Goal: Book appointment/travel/reservation

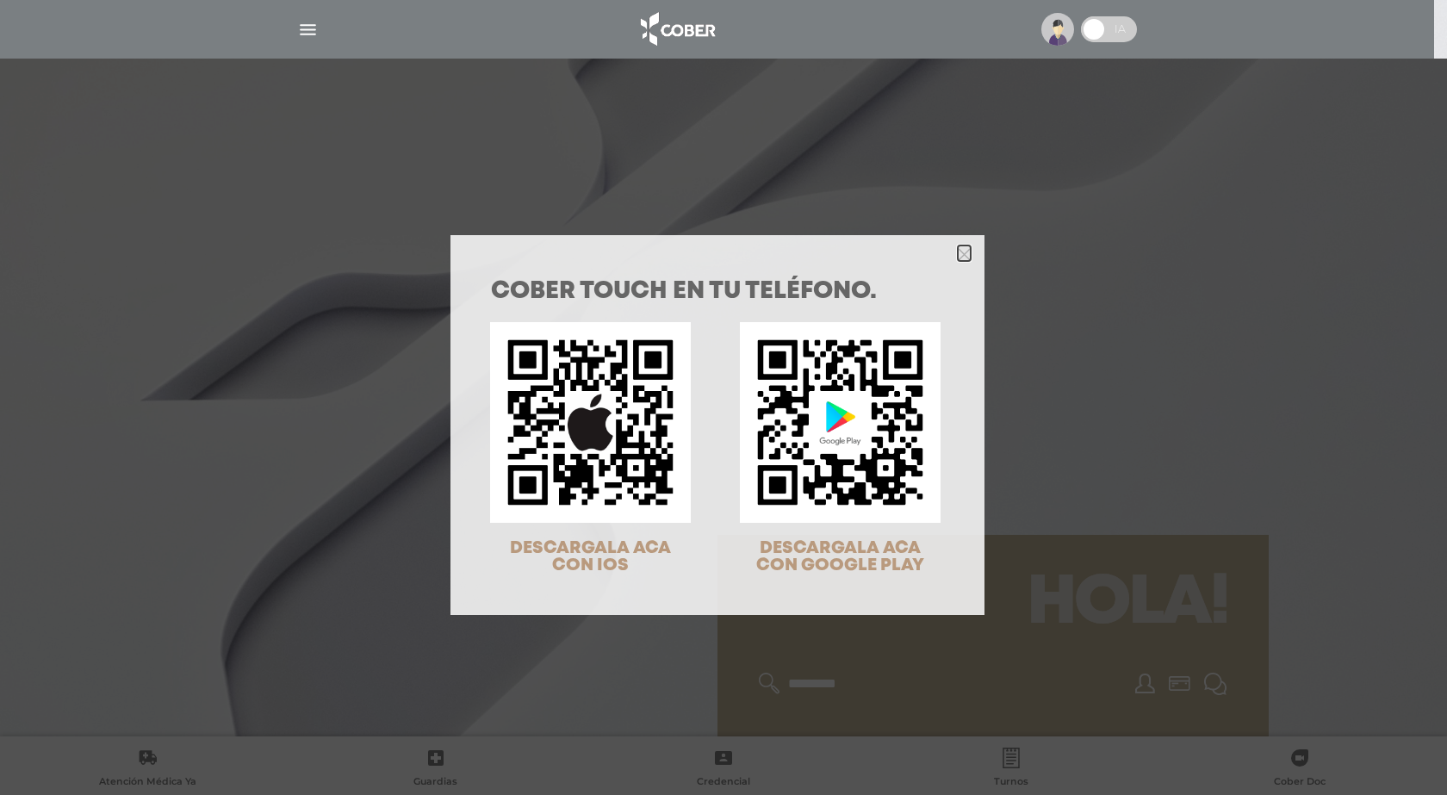
click at [960, 255] on icon "Close" at bounding box center [964, 254] width 13 height 13
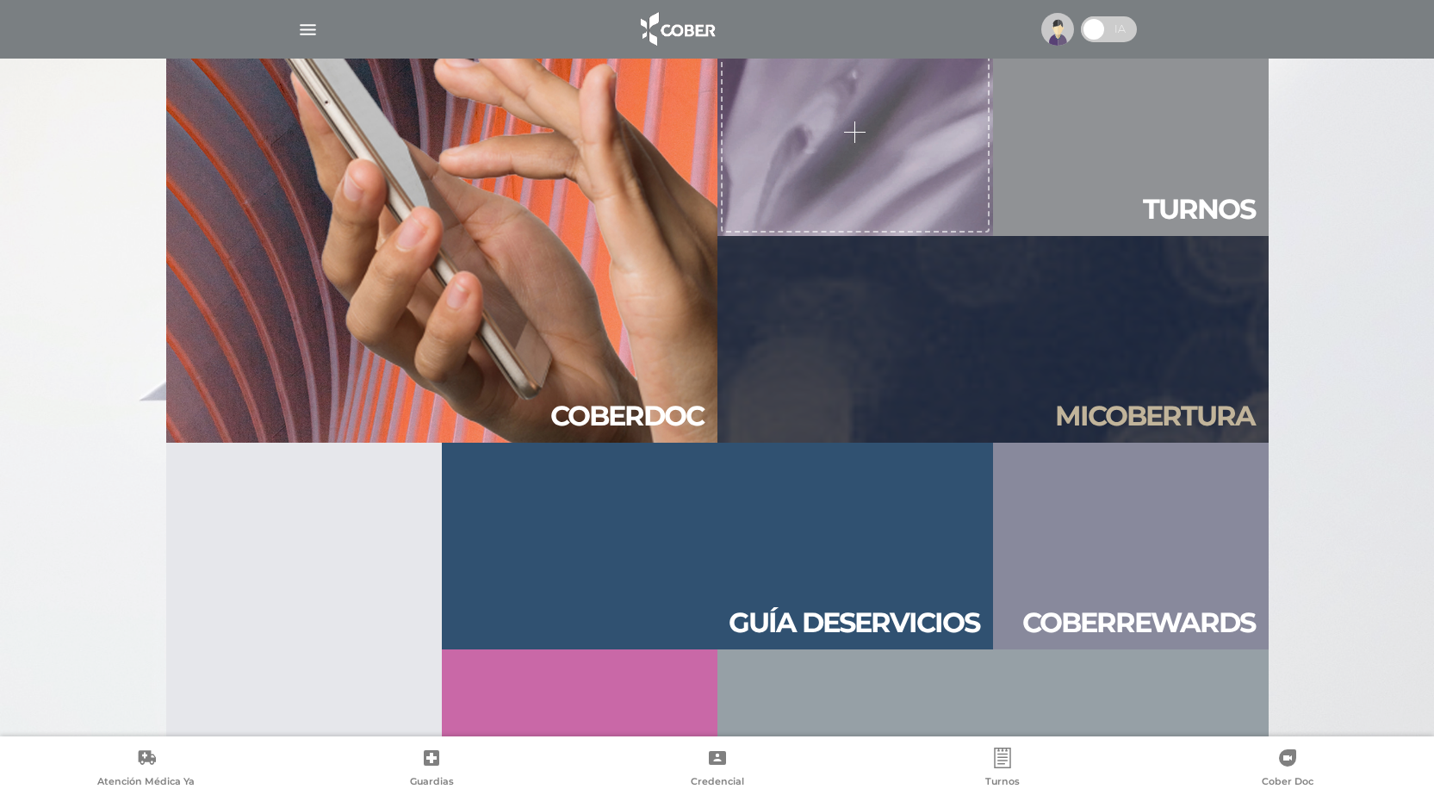
scroll to position [1729, 0]
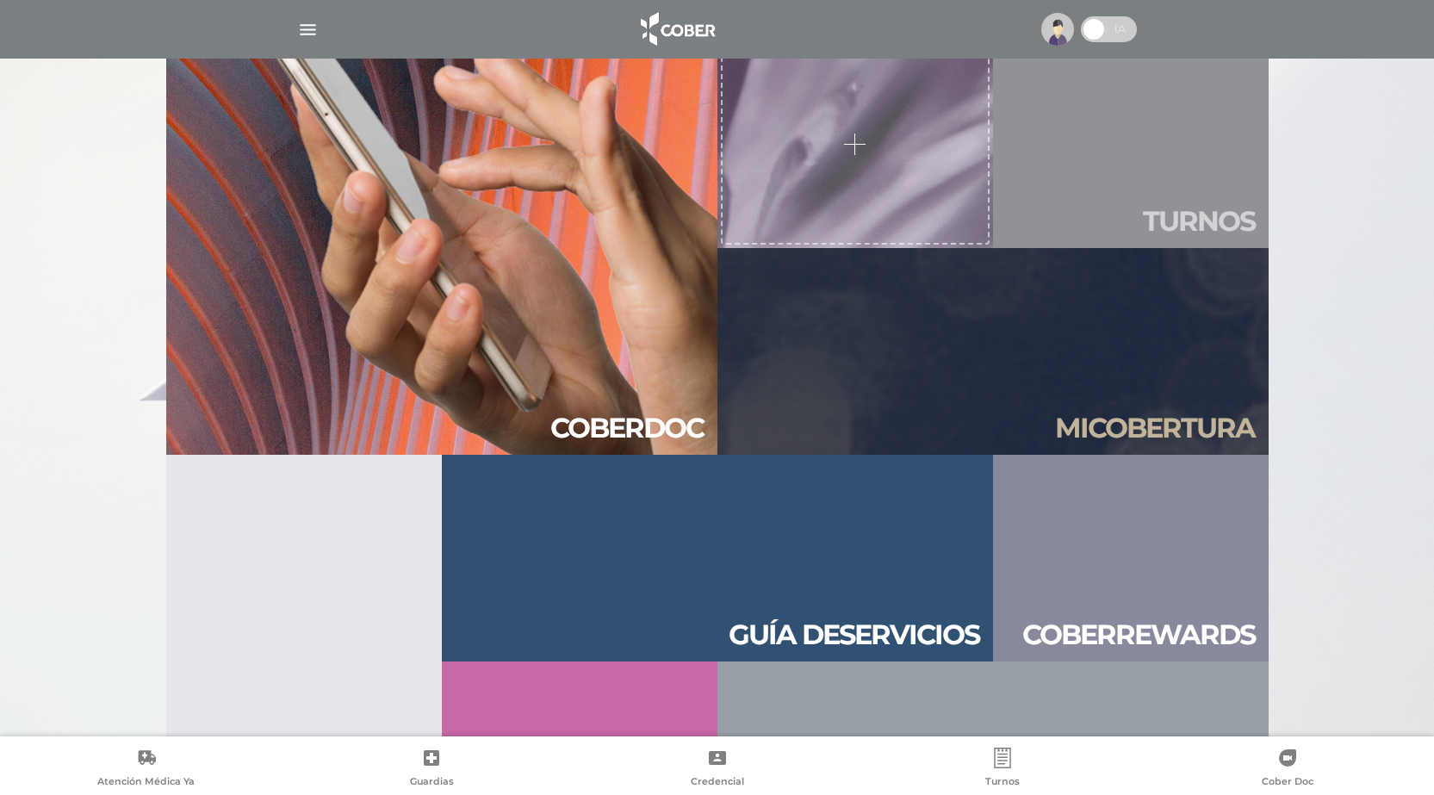
click at [1194, 219] on h2 "Tur nos" at bounding box center [1199, 221] width 112 height 33
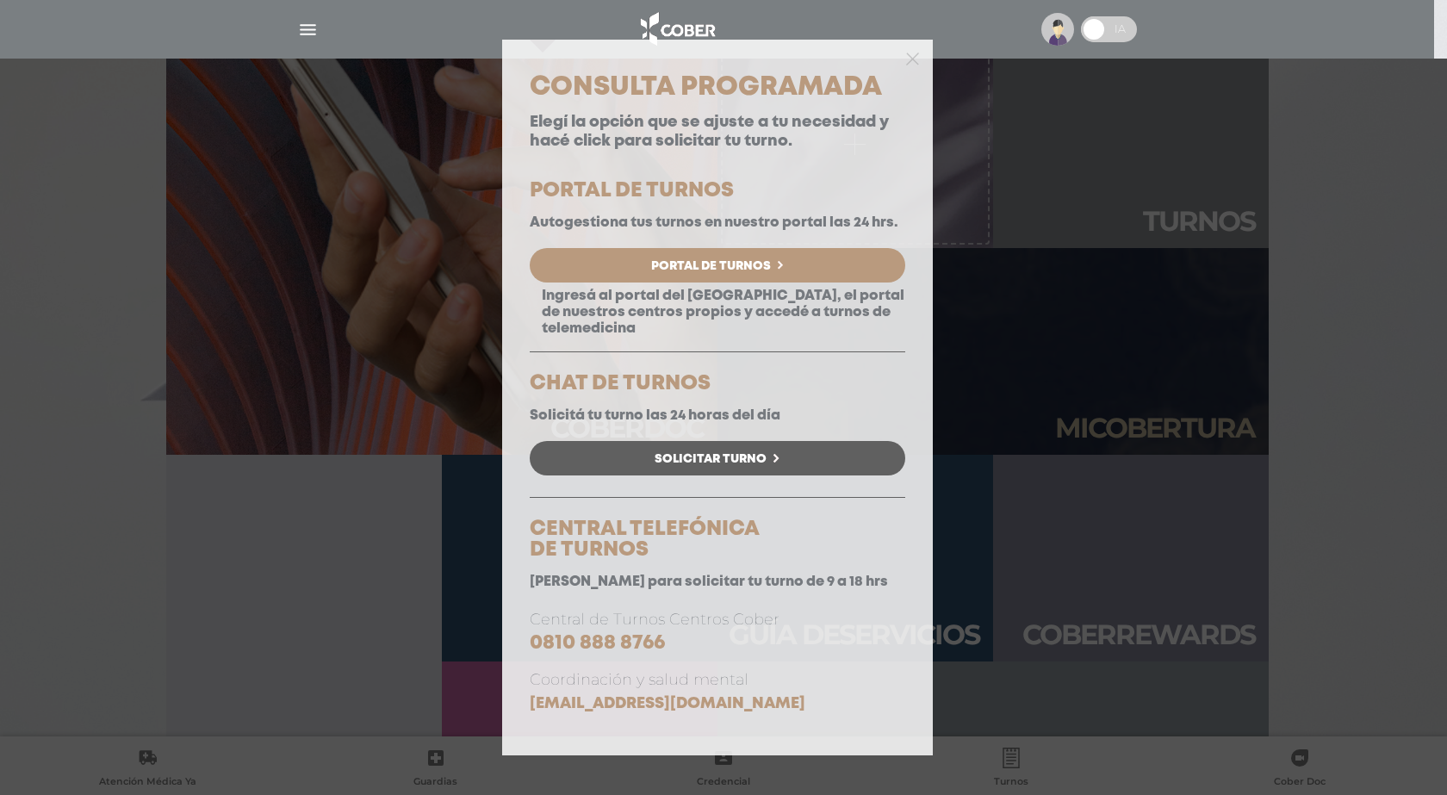
click at [904, 59] on div at bounding box center [717, 57] width 431 height 34
click at [1128, 28] on div "Consulta Programada Elegí la opción que se ajuste a tu necesidad y hacé click p…" at bounding box center [723, 397] width 1447 height 795
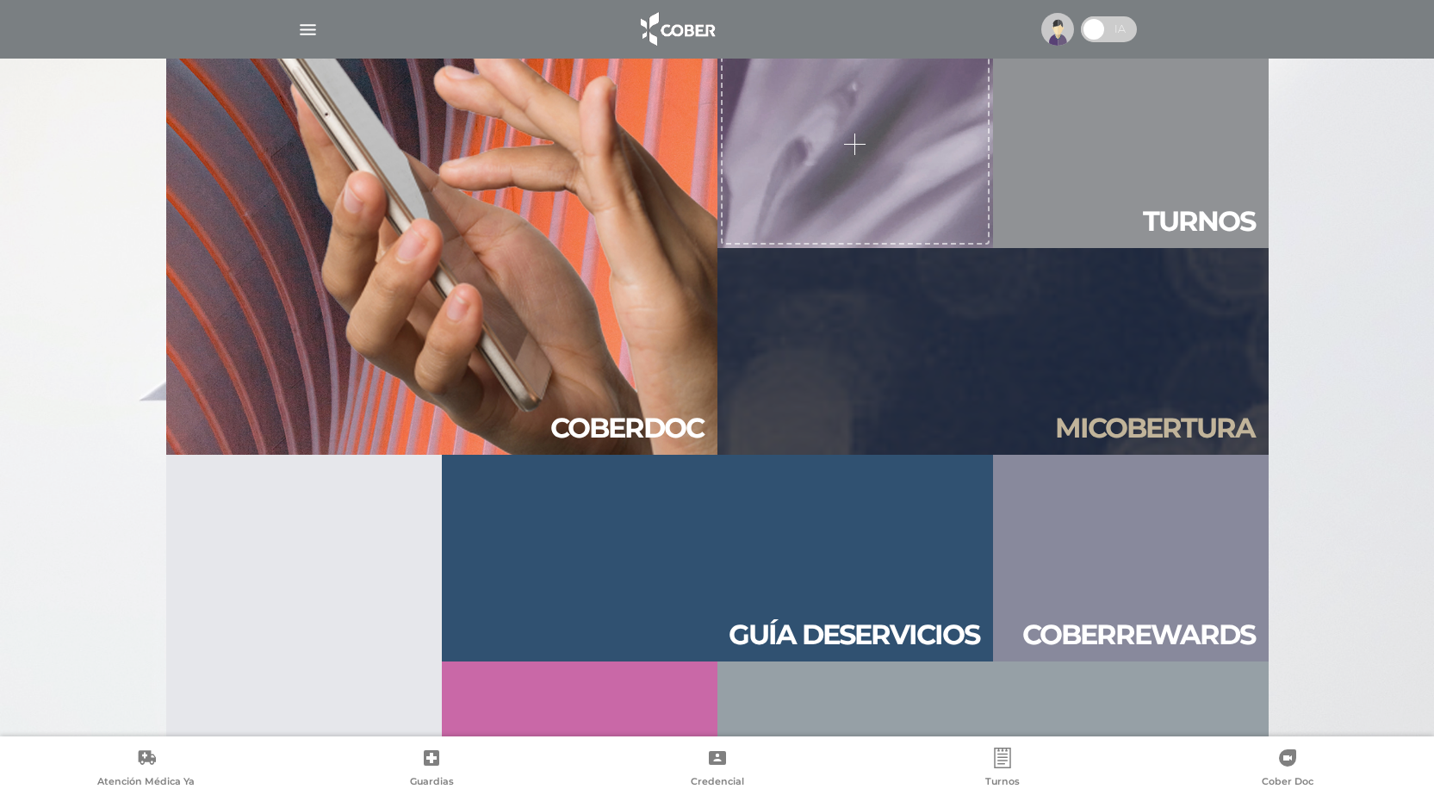
click at [1129, 21] on span at bounding box center [1109, 29] width 56 height 26
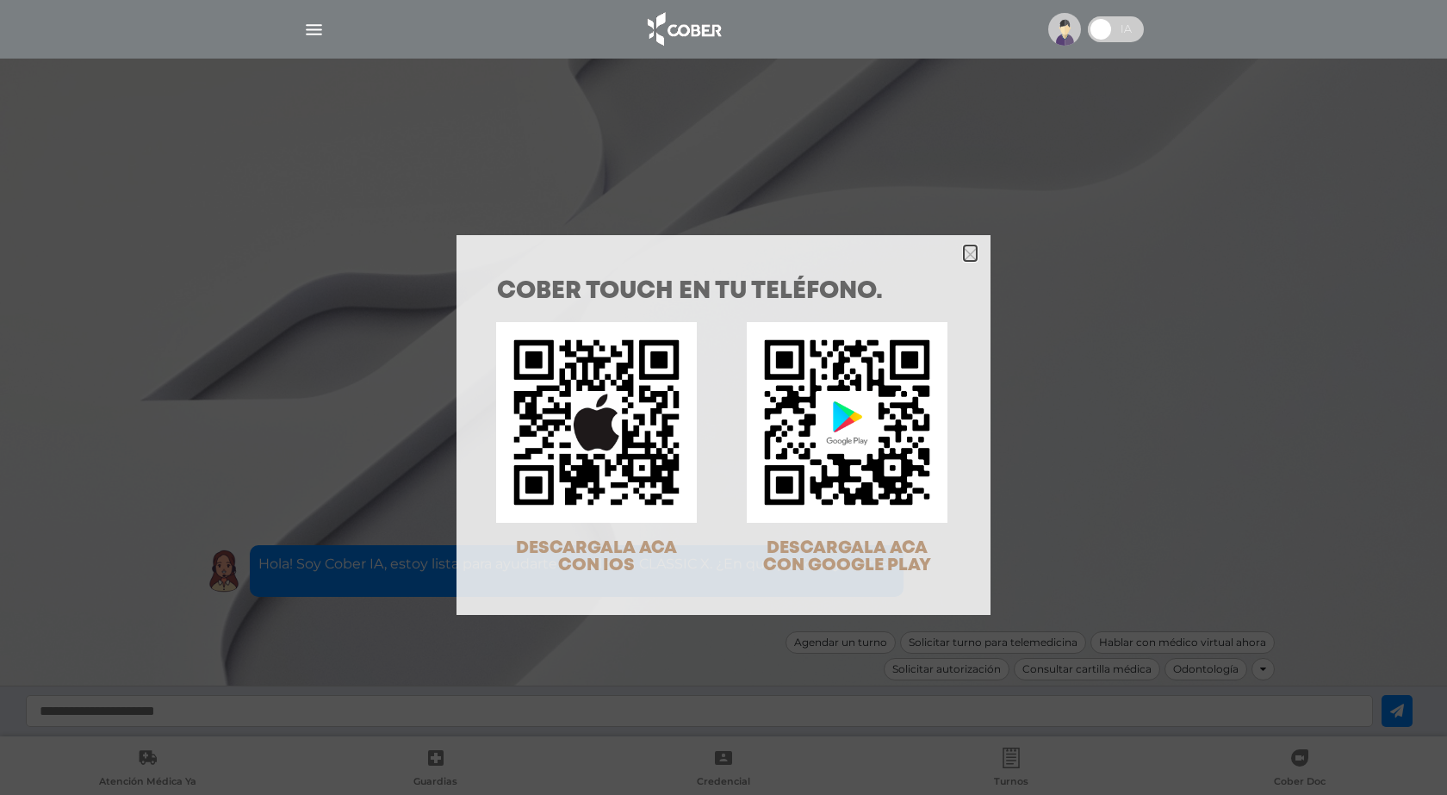
click at [964, 248] on icon "Close" at bounding box center [970, 254] width 13 height 13
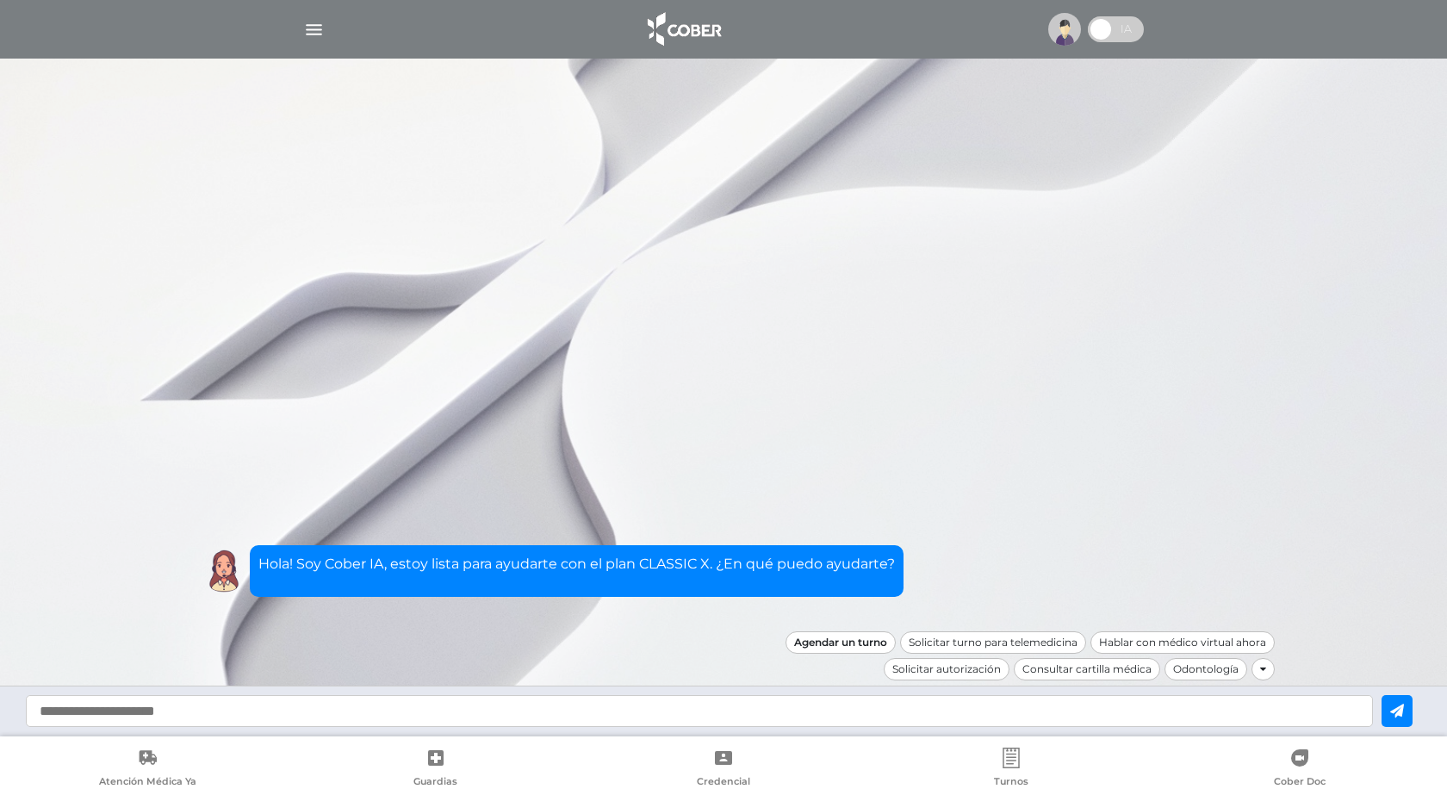
click at [847, 637] on div "Agendar un turno" at bounding box center [841, 642] width 110 height 22
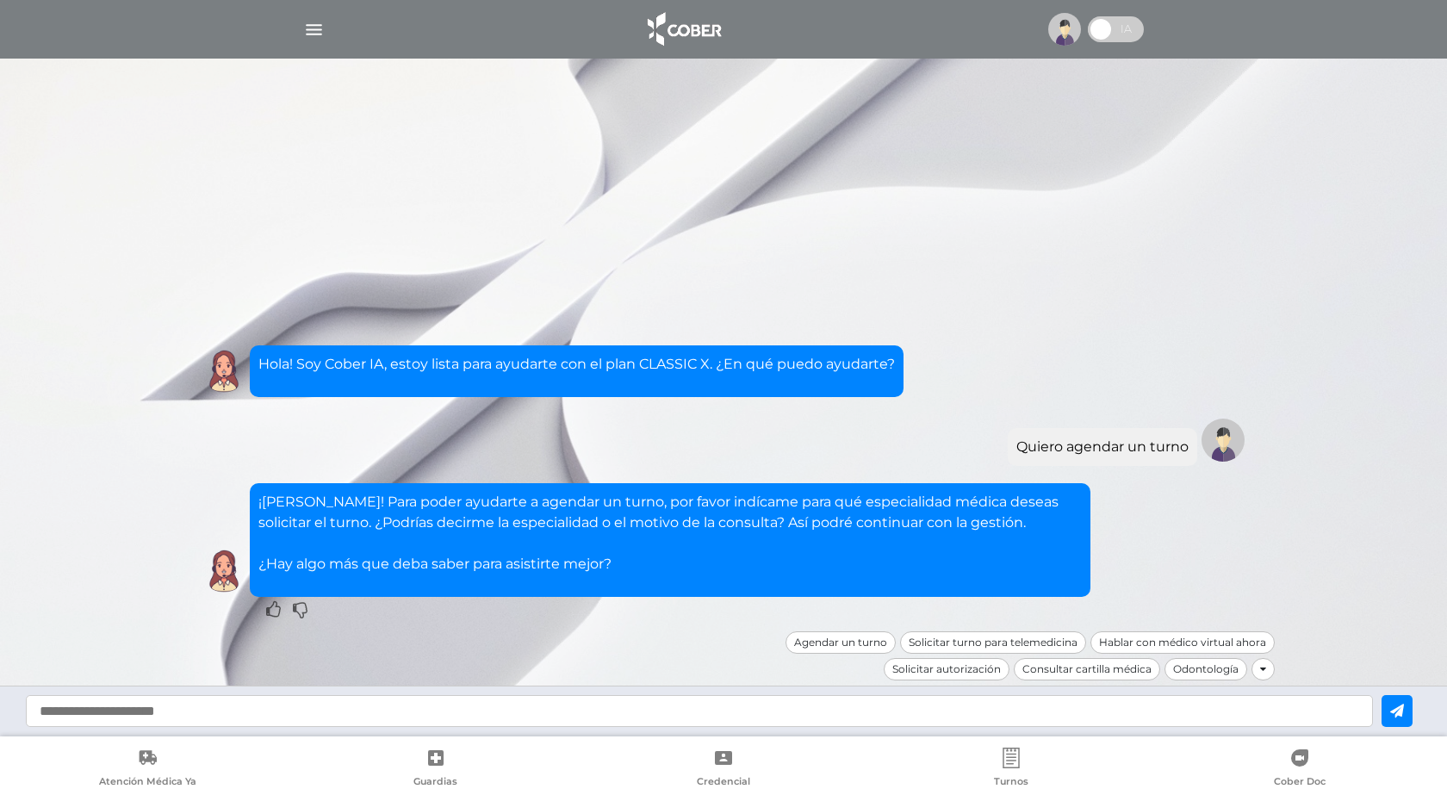
click at [270, 717] on input "text" at bounding box center [699, 711] width 1347 height 32
type input "**********"
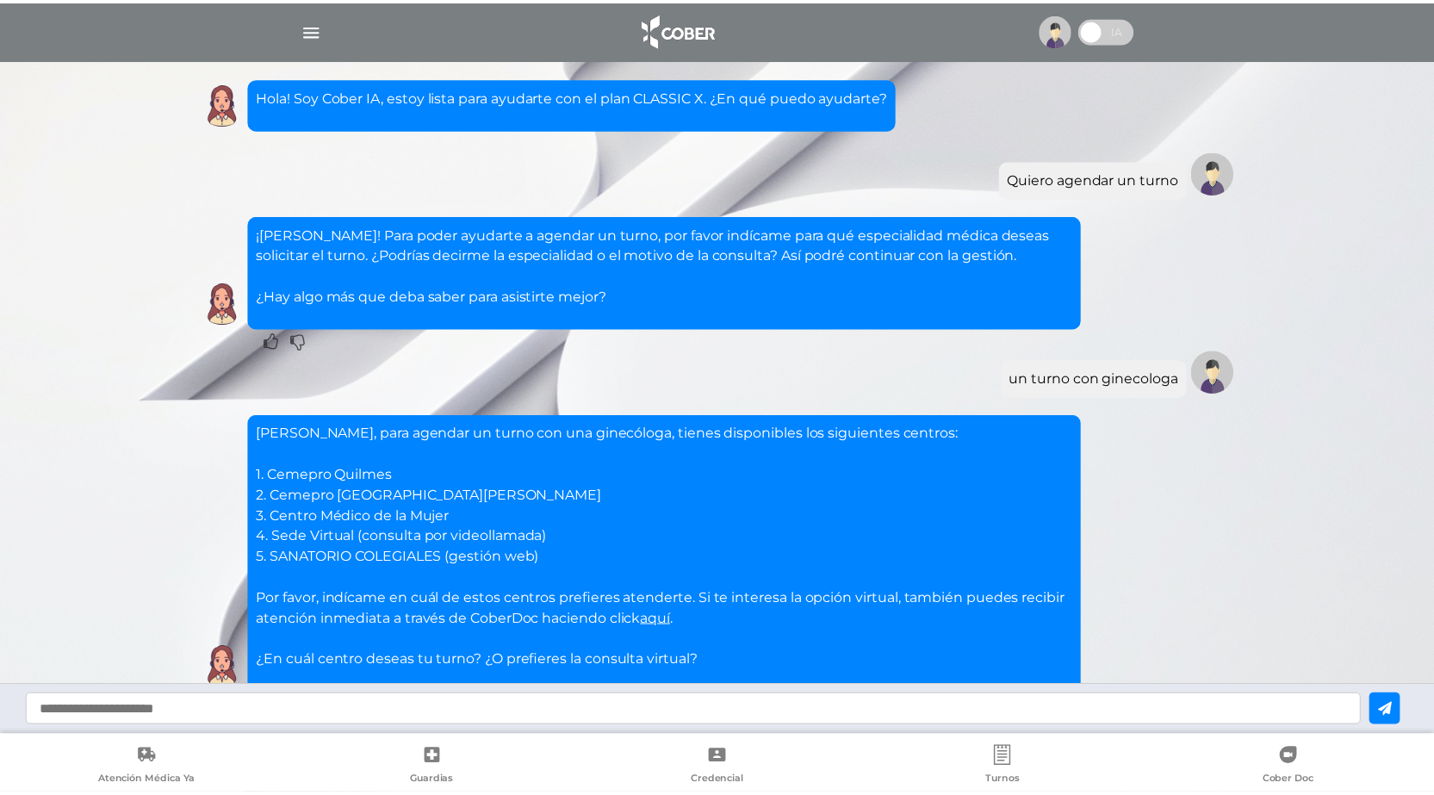
scroll to position [97, 0]
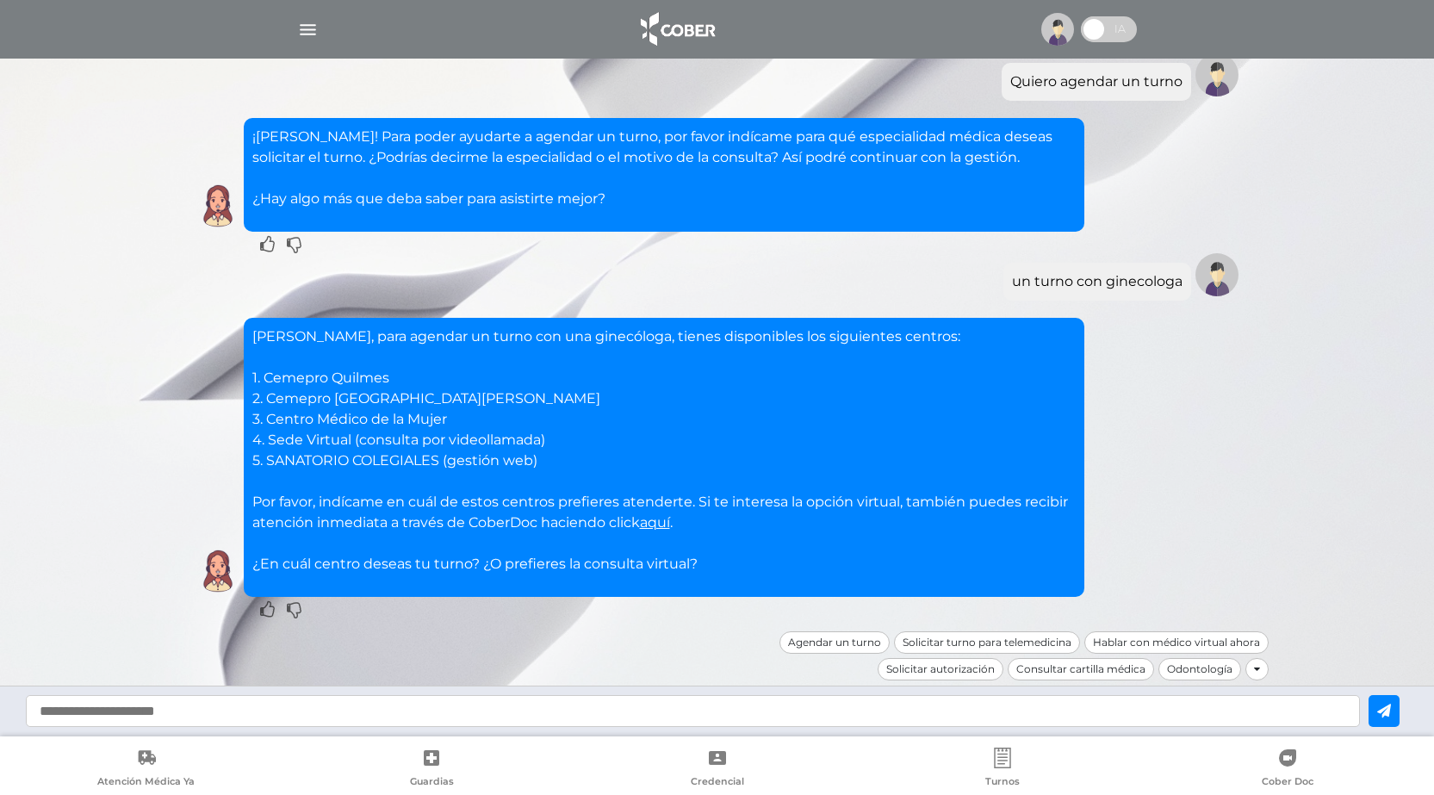
click at [178, 715] on input "text" at bounding box center [693, 711] width 1334 height 32
type input "*"
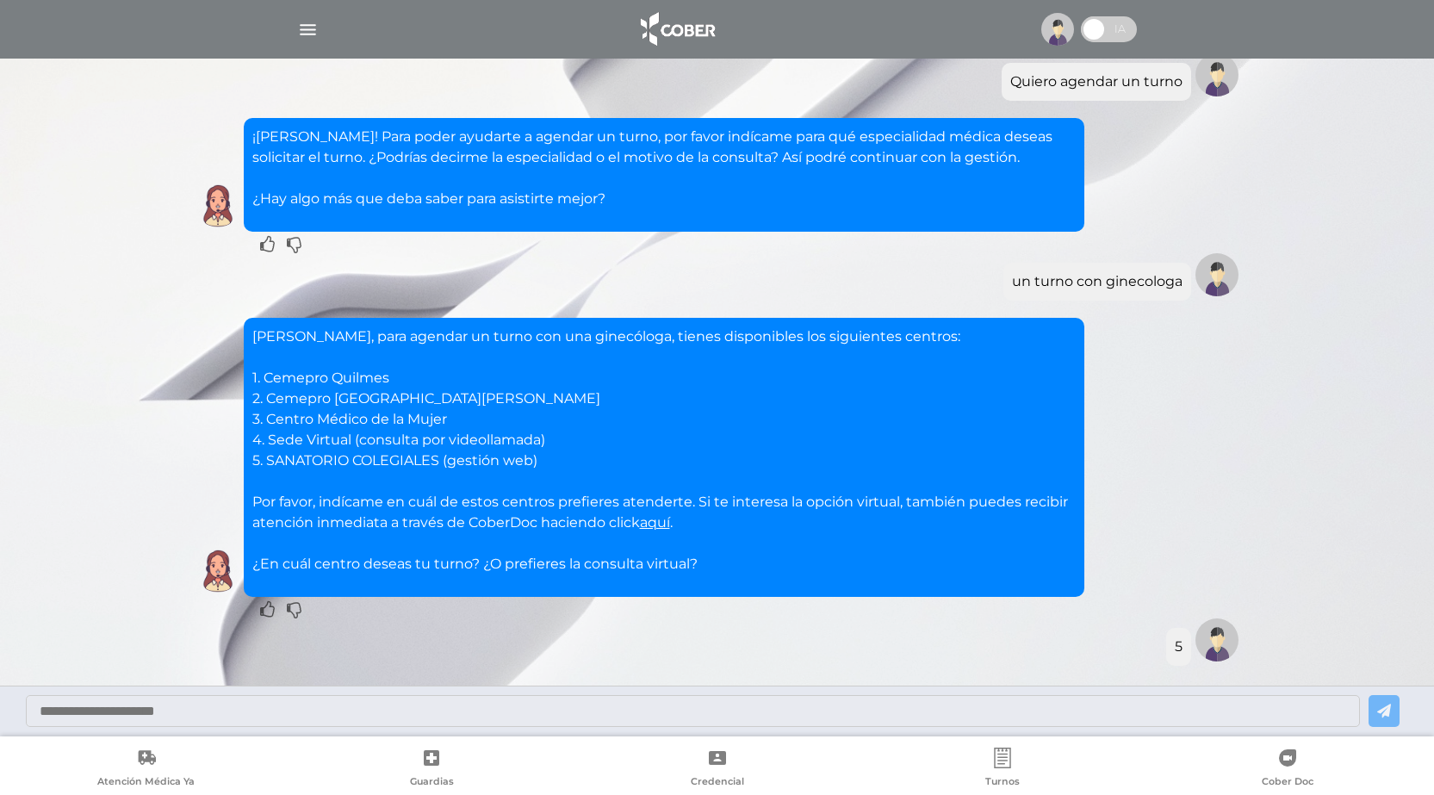
scroll to position [235, 0]
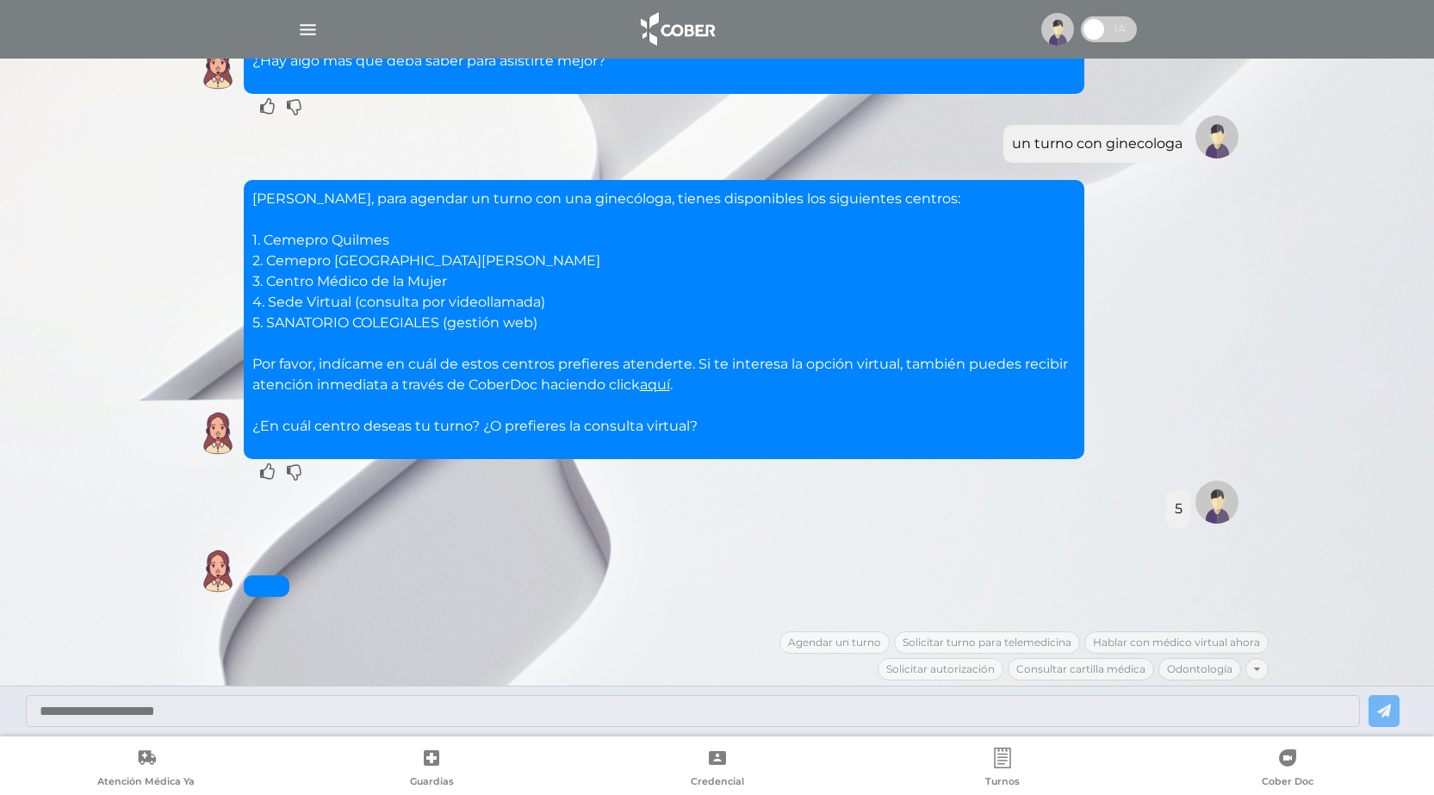
click at [1395, 714] on div at bounding box center [717, 711] width 1434 height 51
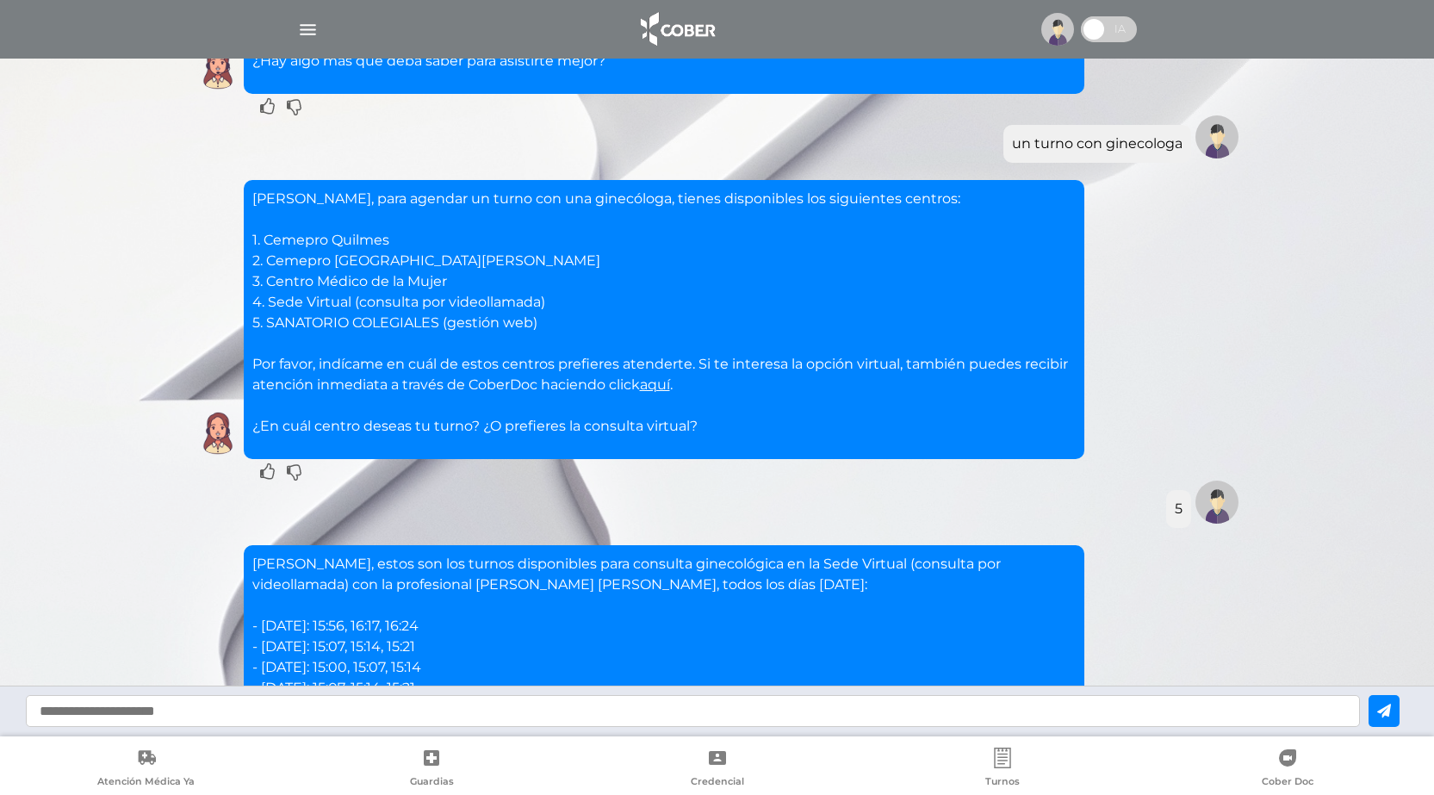
scroll to position [525, 0]
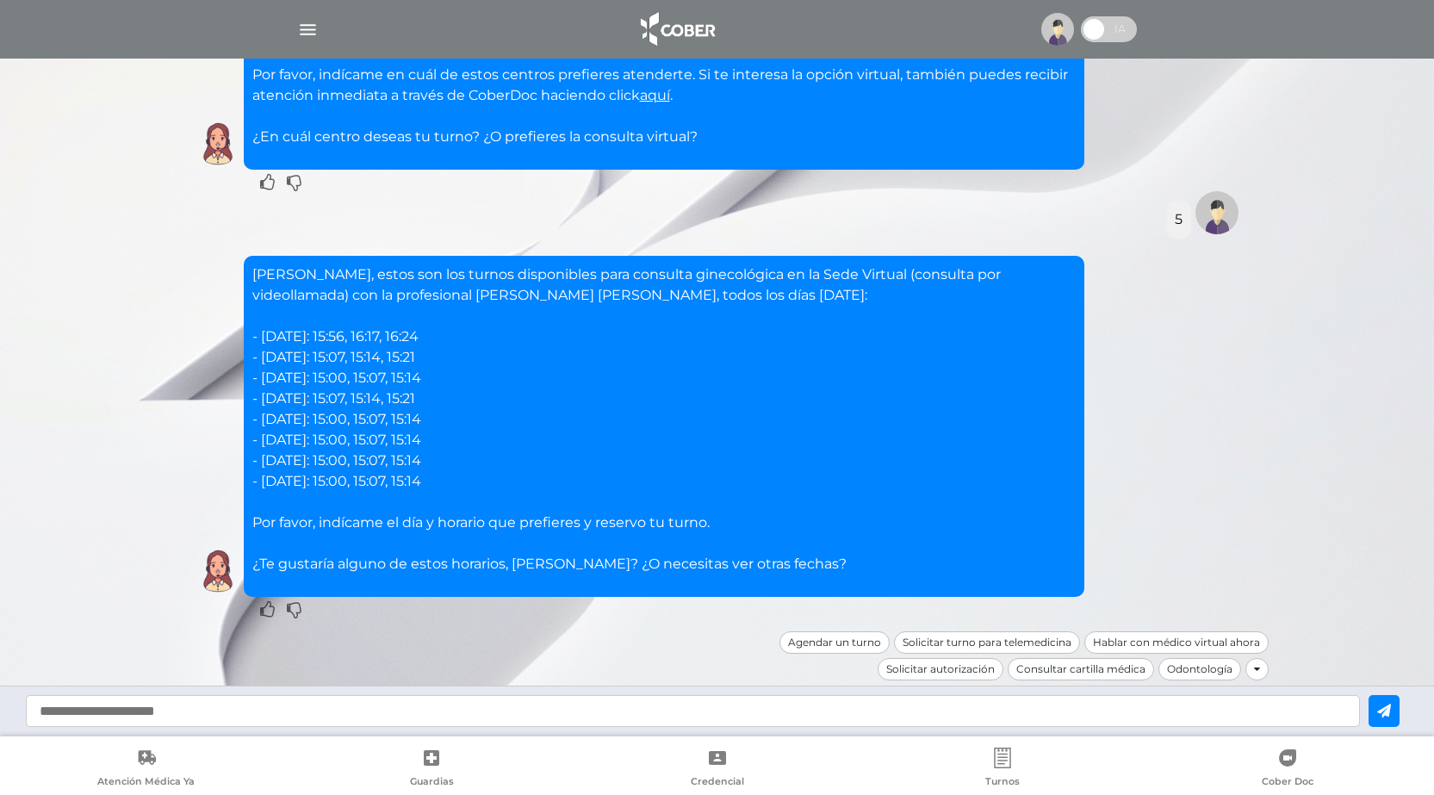
click at [132, 712] on input "text" at bounding box center [693, 711] width 1334 height 32
click at [325, 704] on input "text" at bounding box center [693, 711] width 1334 height 32
click at [388, 563] on p "[PERSON_NAME], estos son los turnos disponibles para consulta ginecológica en l…" at bounding box center [663, 419] width 823 height 310
click at [43, 716] on input "text" at bounding box center [693, 711] width 1334 height 32
type input "*****"
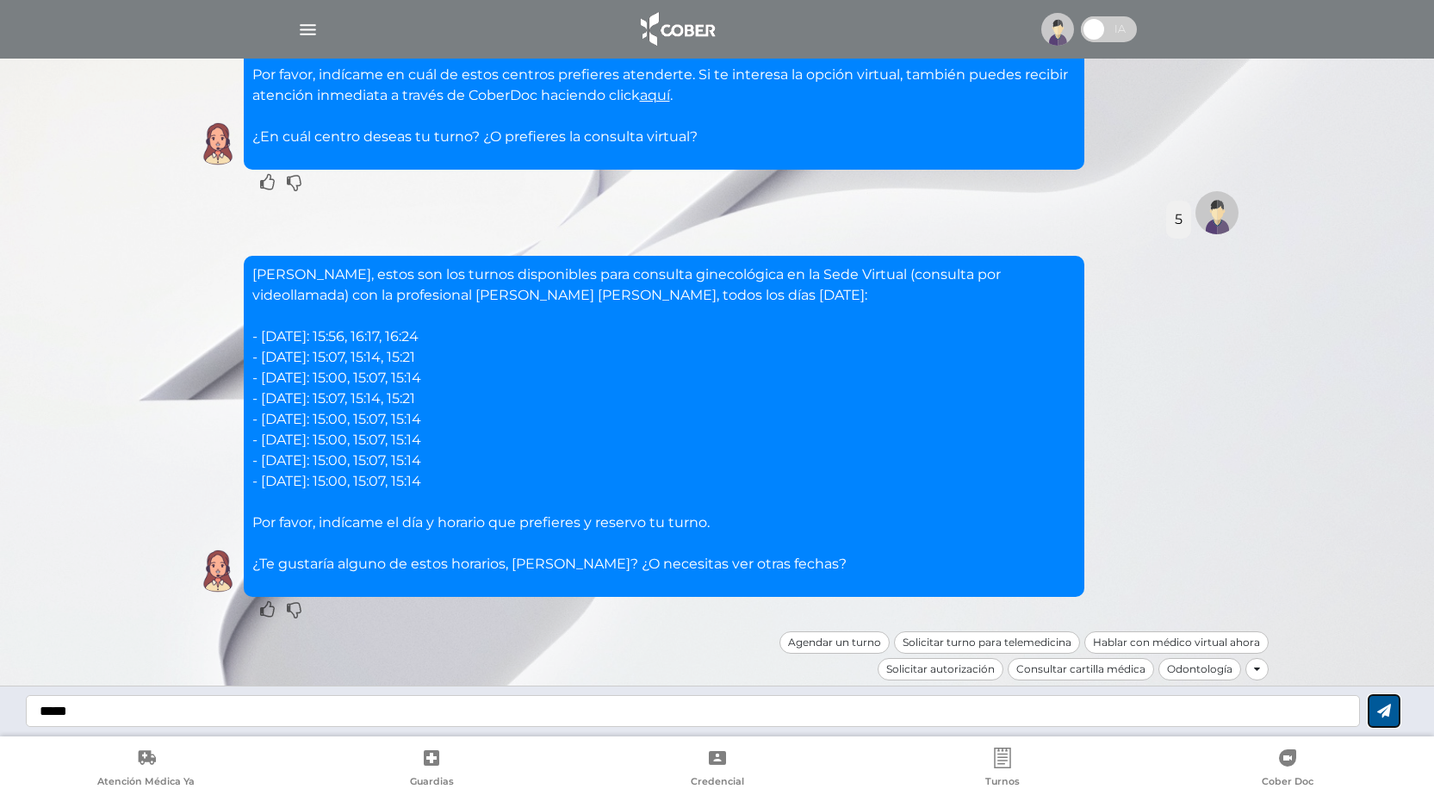
click at [1391, 713] on icon at bounding box center [1384, 711] width 14 height 14
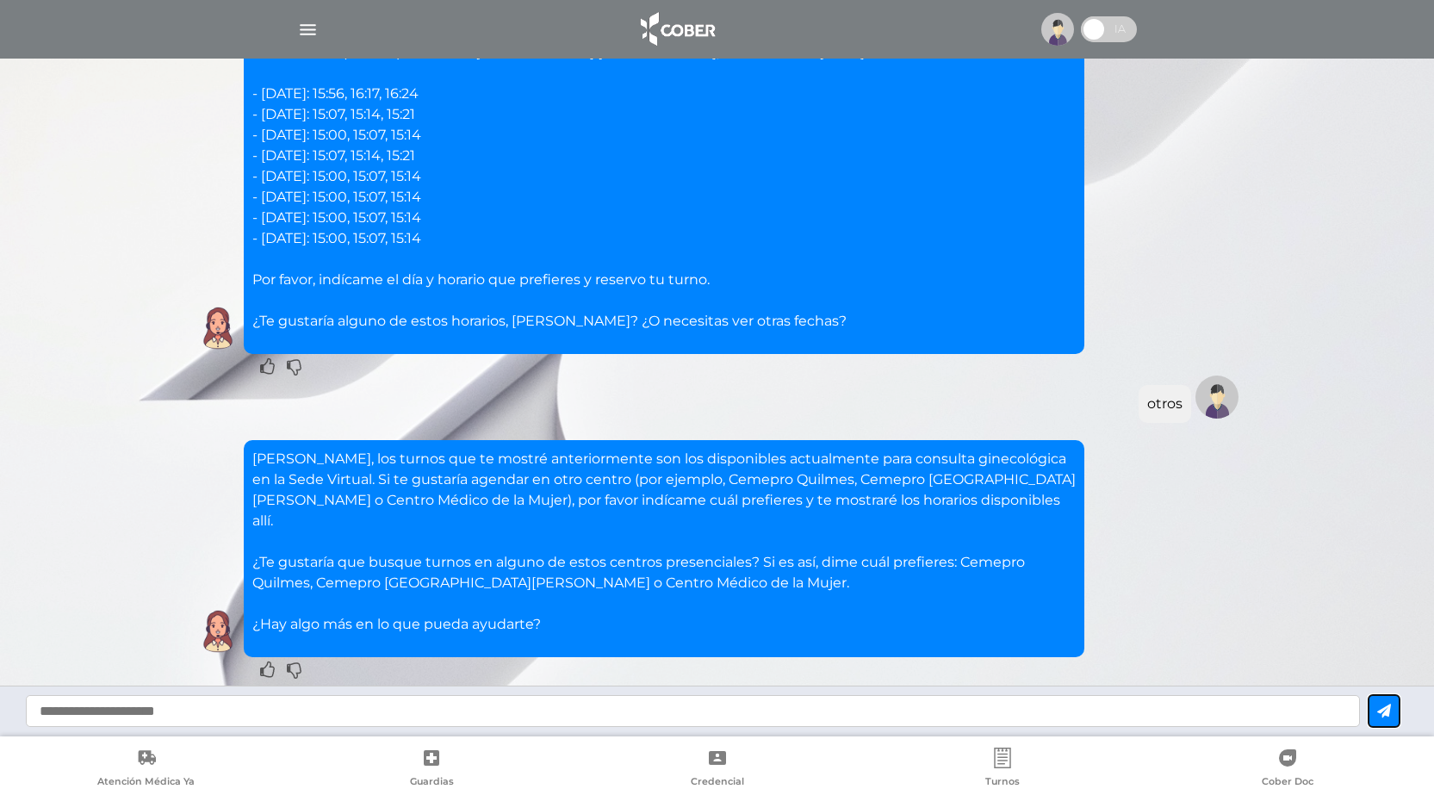
scroll to position [804, 0]
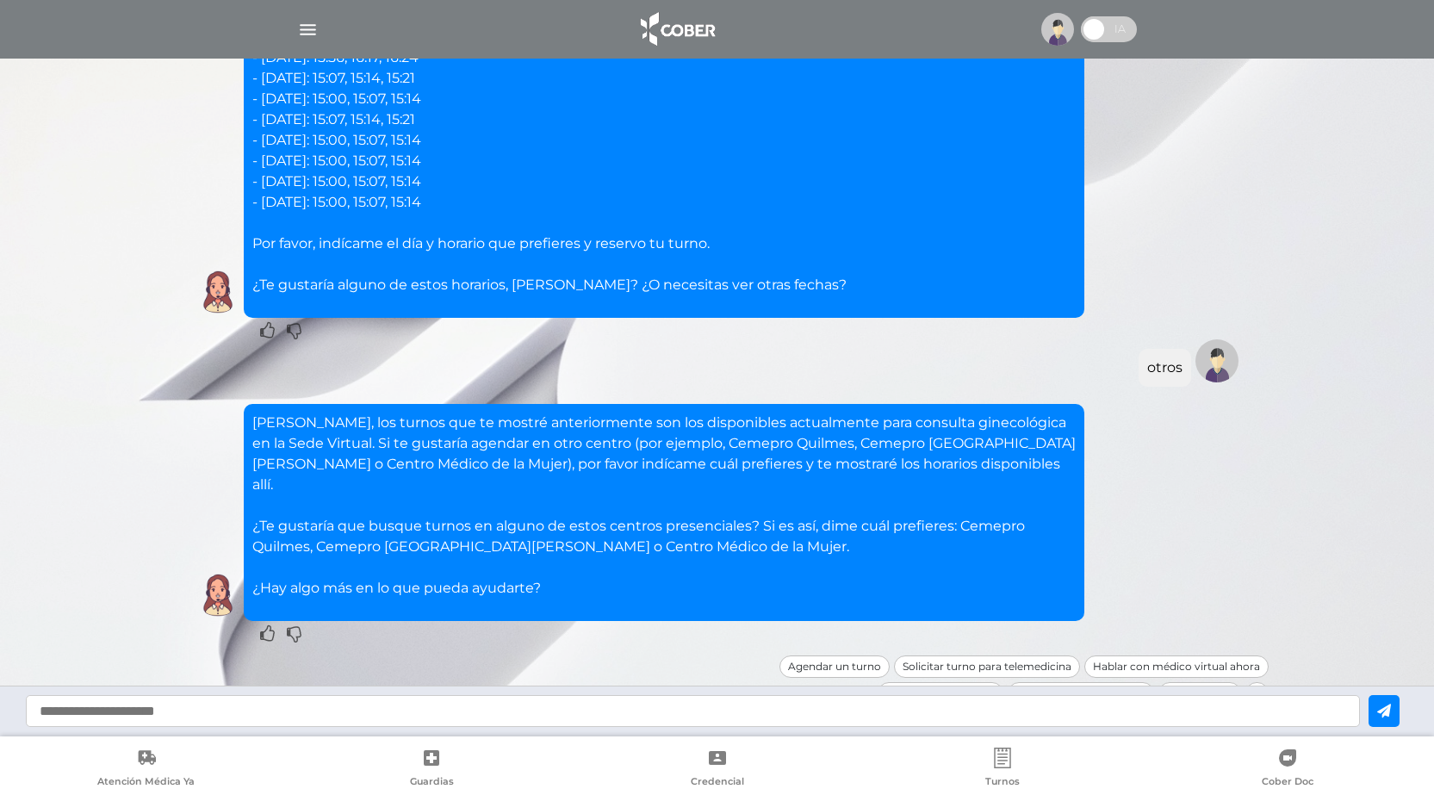
click at [89, 714] on input "text" at bounding box center [693, 711] width 1334 height 32
paste input "**********"
type input "**********"
click at [1400, 710] on button at bounding box center [1384, 711] width 31 height 32
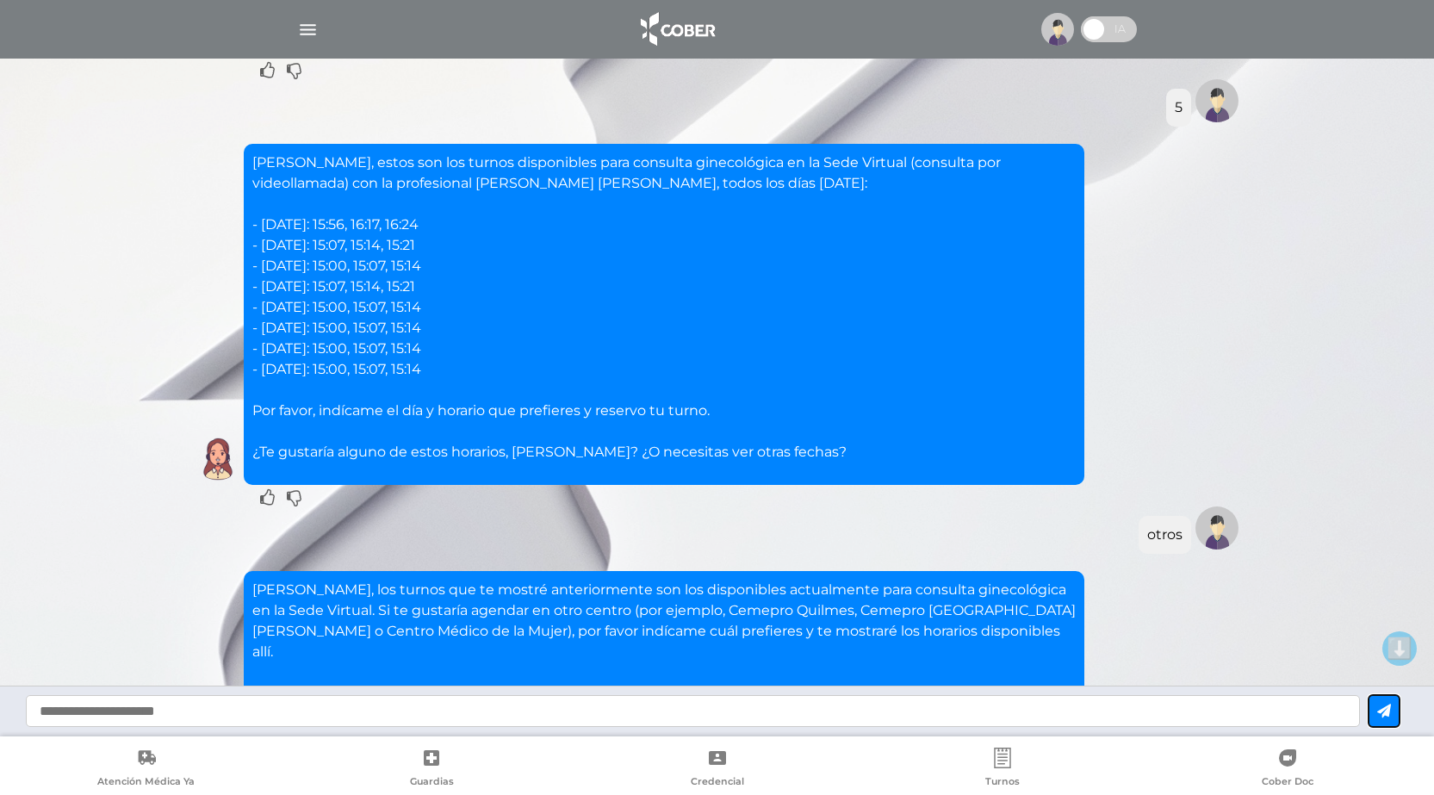
scroll to position [1028, 0]
